Goal: Check status: Check status

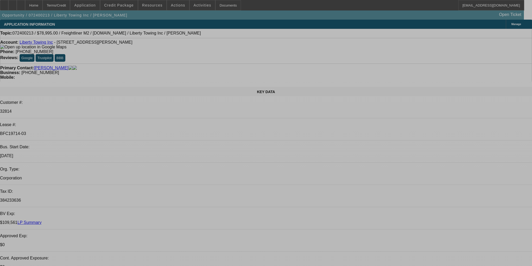
select select "0"
select select "2"
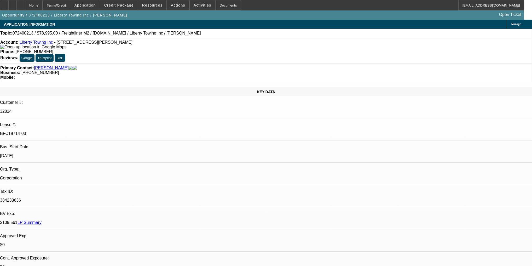
select select "2"
select select "0.1"
select select "4"
select select "0"
select select "2"
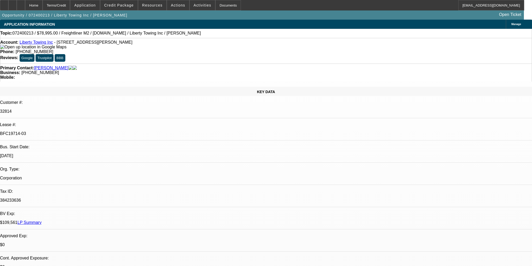
select select "2"
select select "0.1"
select select "4"
select select "0.2"
select select "2"
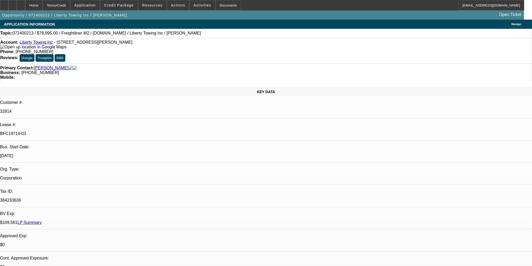
select select "2"
select select "0.1"
select select "4"
select select "0"
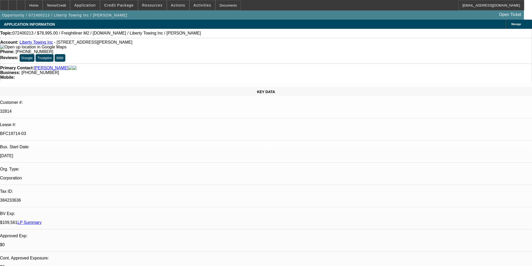
select select "0.1"
select select "4"
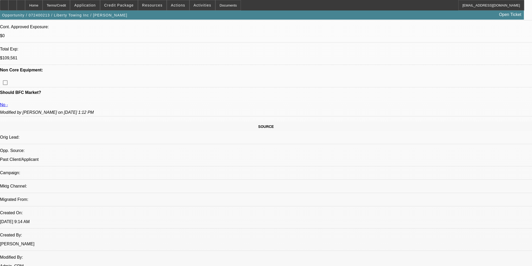
scroll to position [230, 0]
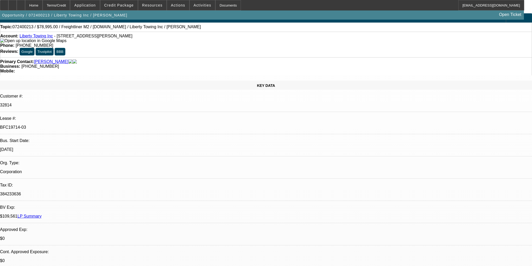
scroll to position [0, 0]
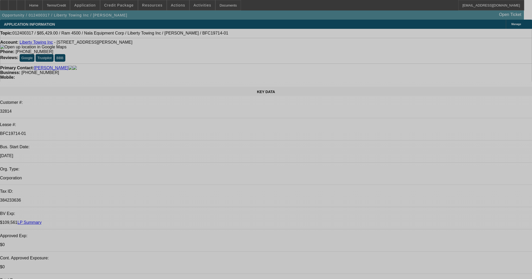
select select "0"
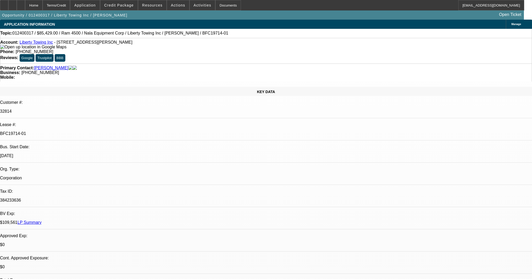
select select "0"
select select "2"
select select "0"
select select "6"
select select "0"
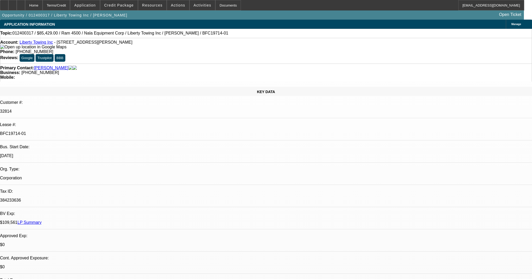
select select "0"
select select "2"
select select "0"
select select "6"
select select "0"
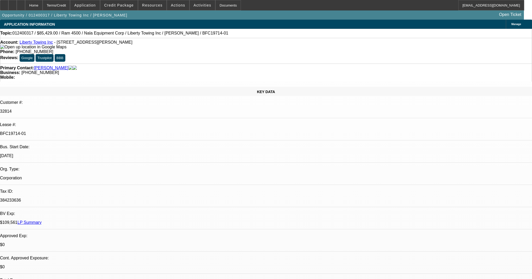
select select "0"
select select "2"
select select "0"
select select "6"
select select "0.1"
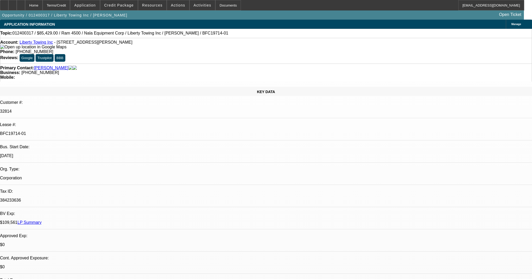
select select "0"
select select "2"
select select "0.1"
select select "4"
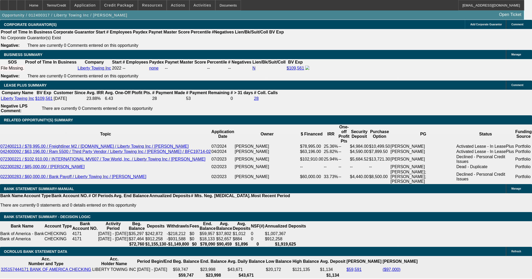
scroll to position [878, 0]
